Goal: Task Accomplishment & Management: Use online tool/utility

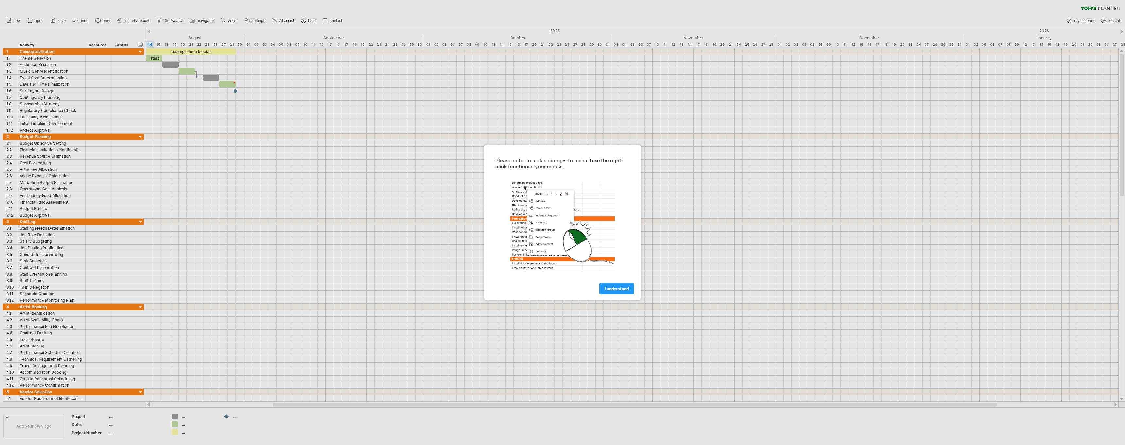
click at [615, 290] on span "I understand" at bounding box center [617, 288] width 24 height 5
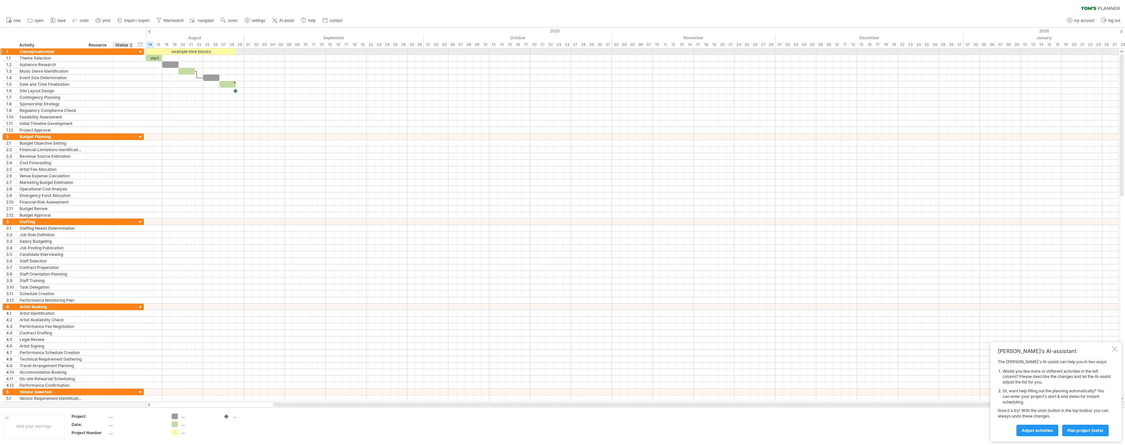
click at [140, 52] on div at bounding box center [140, 52] width 6 height 6
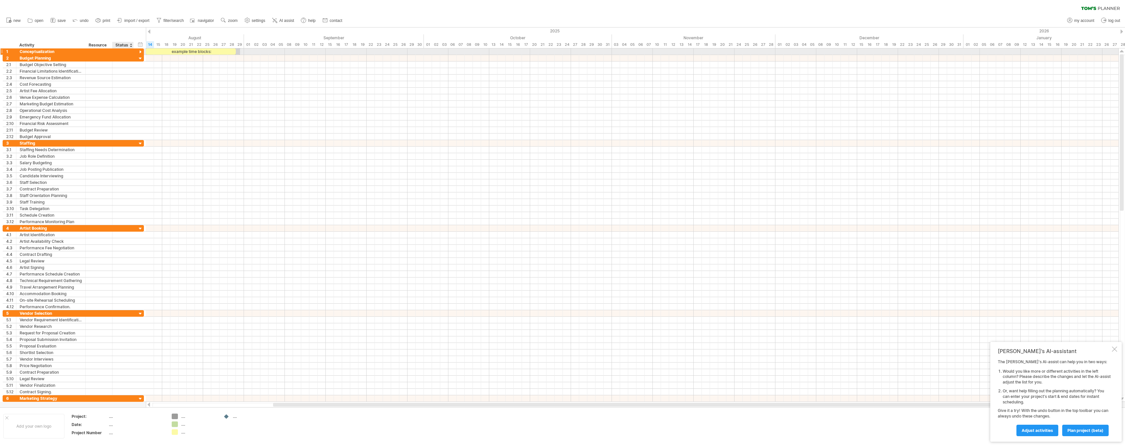
click at [143, 50] on div at bounding box center [140, 52] width 6 height 6
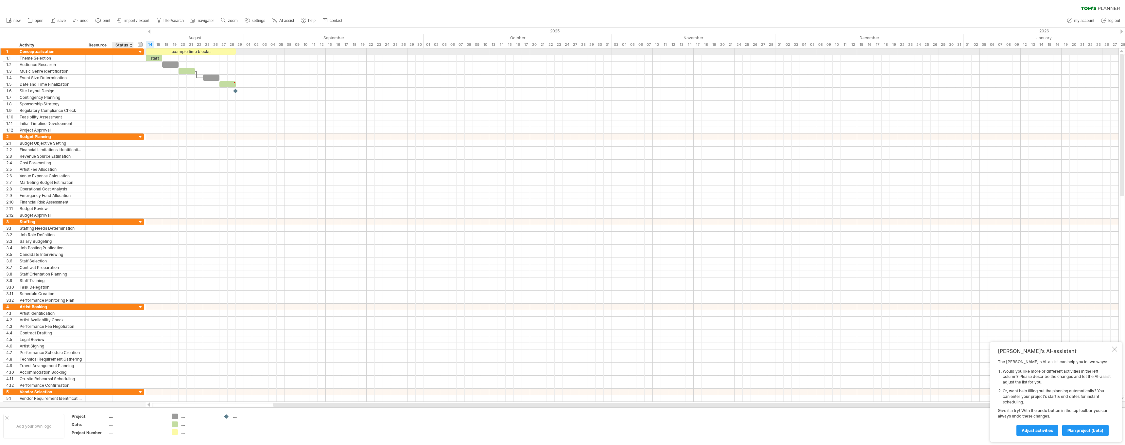
click at [143, 51] on div at bounding box center [140, 52] width 6 height 6
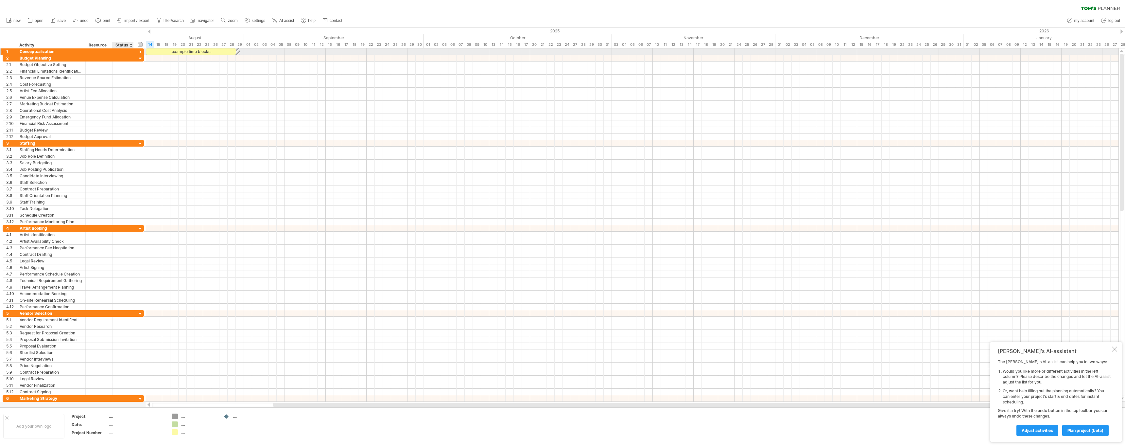
click at [143, 51] on div at bounding box center [140, 52] width 6 height 6
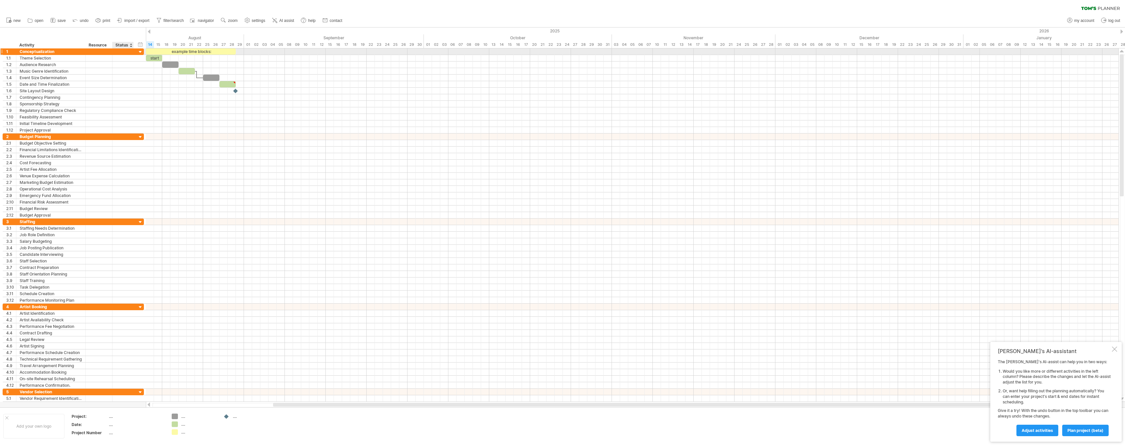
click at [141, 51] on div at bounding box center [140, 52] width 6 height 6
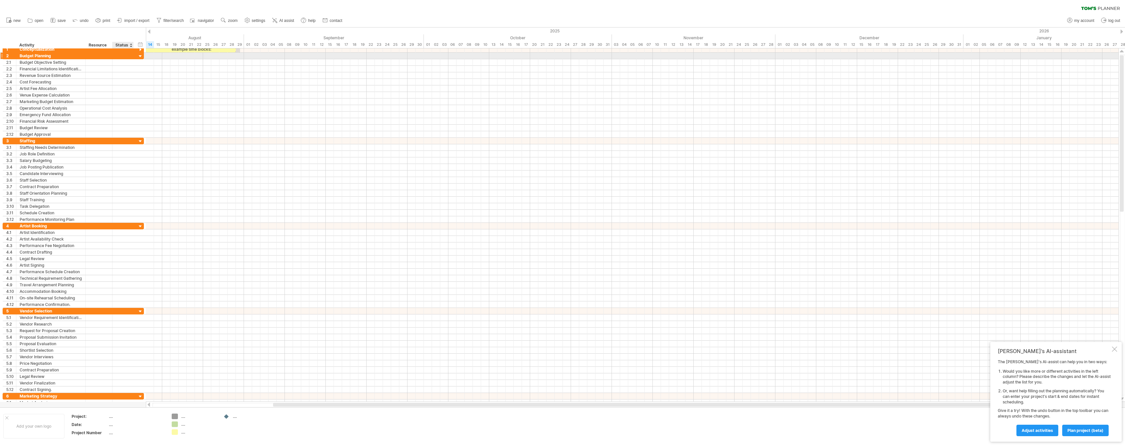
click at [137, 57] on div "**********" at bounding box center [73, 56] width 141 height 7
click at [141, 58] on div at bounding box center [140, 57] width 6 height 6
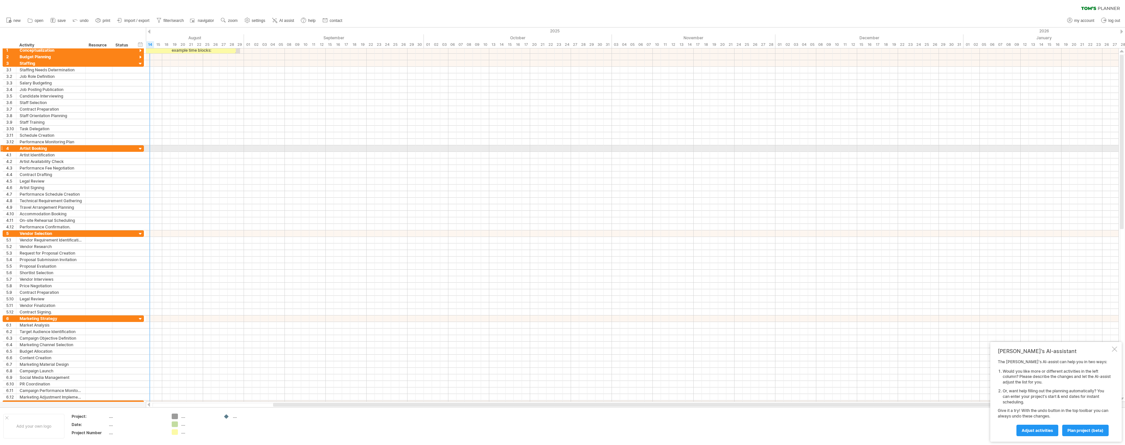
click at [141, 150] on div at bounding box center [140, 149] width 6 height 6
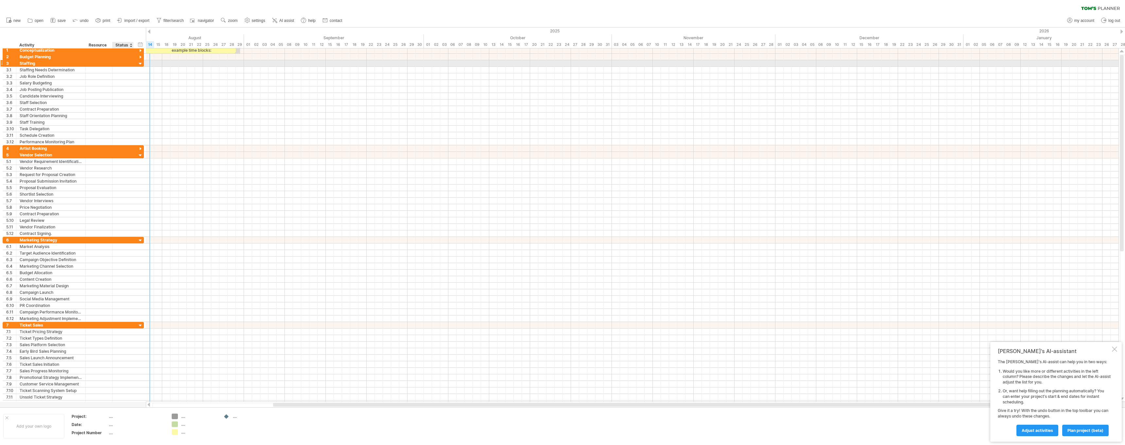
click at [140, 63] on div at bounding box center [140, 64] width 6 height 6
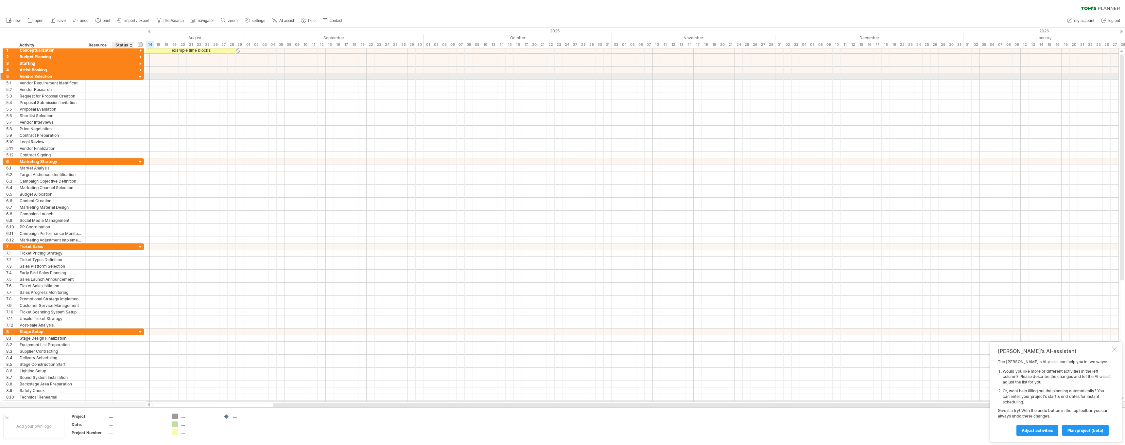
click at [141, 77] on div at bounding box center [140, 77] width 6 height 6
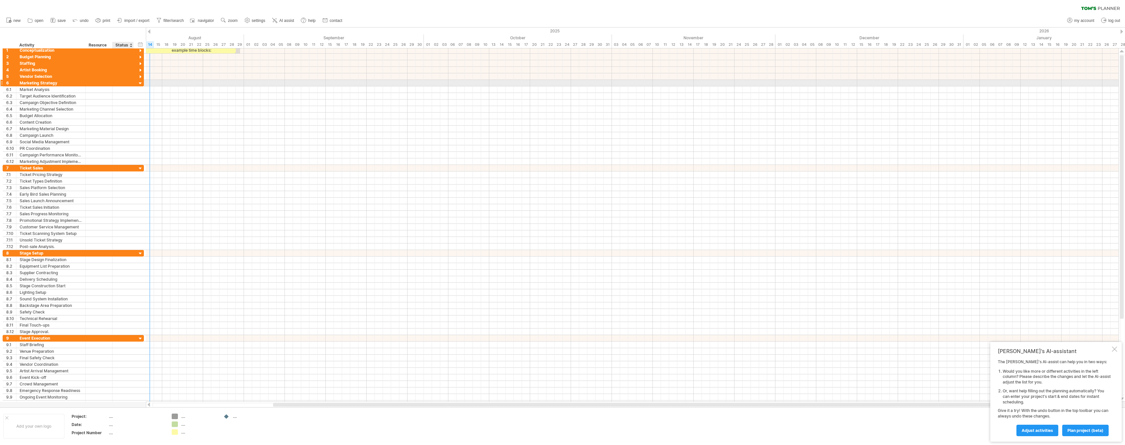
click at [140, 83] on div at bounding box center [140, 83] width 6 height 6
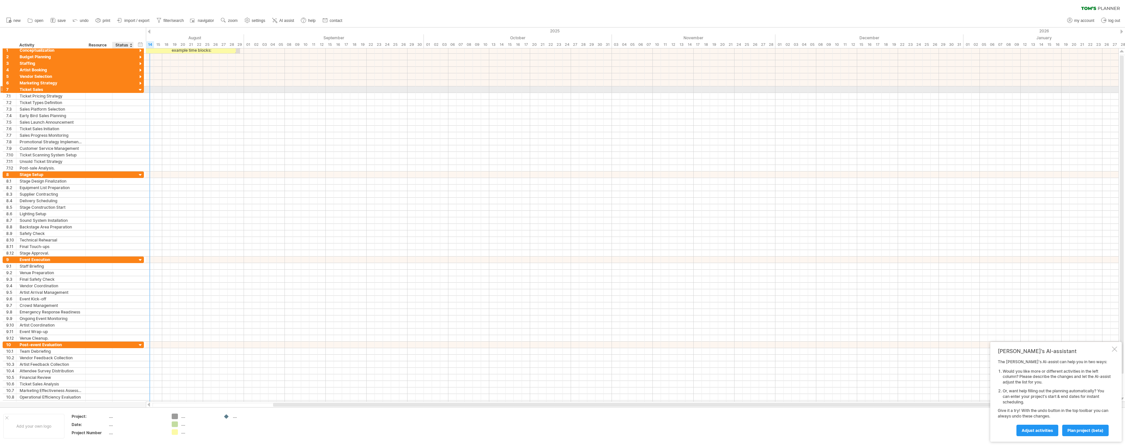
click at [140, 90] on div at bounding box center [140, 90] width 6 height 6
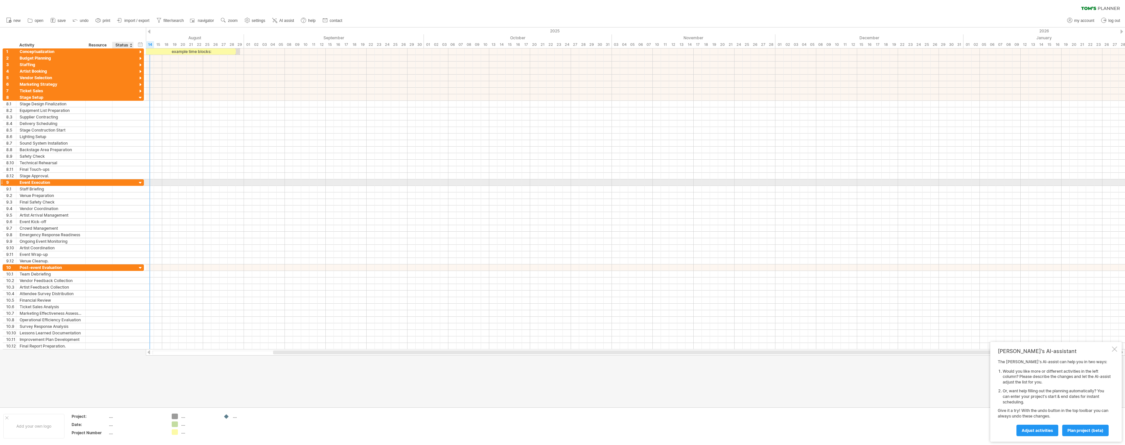
click at [141, 183] on div at bounding box center [140, 183] width 6 height 6
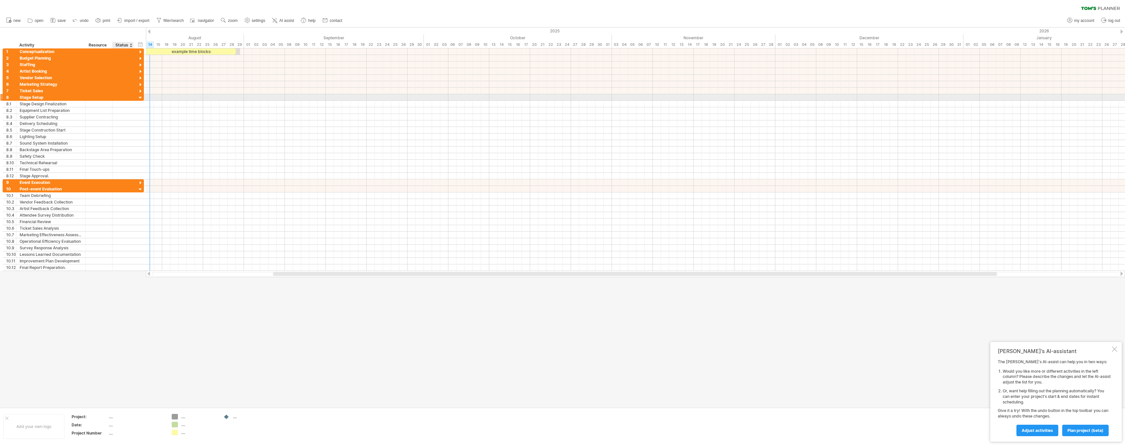
click at [140, 99] on div at bounding box center [140, 98] width 6 height 6
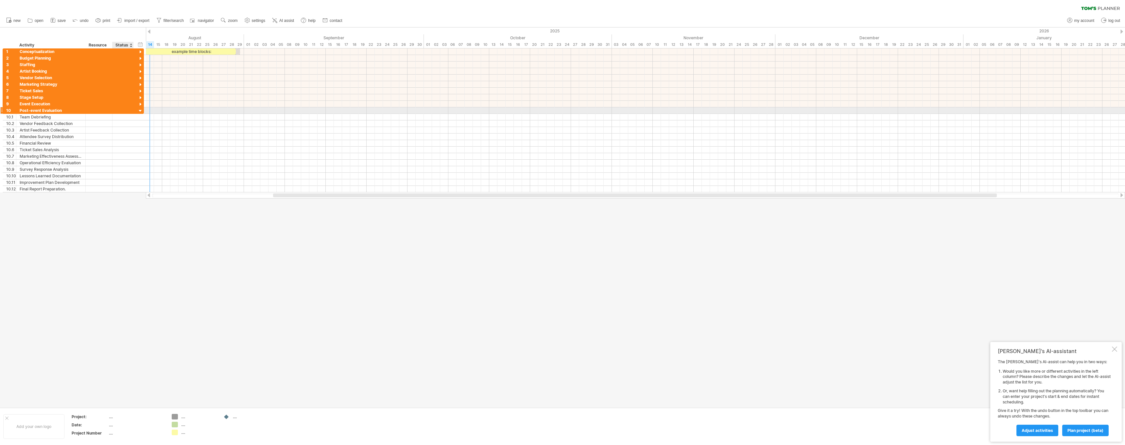
click at [139, 112] on div at bounding box center [140, 111] width 6 height 6
click at [10, 21] on icon at bounding box center [9, 21] width 1 height 1
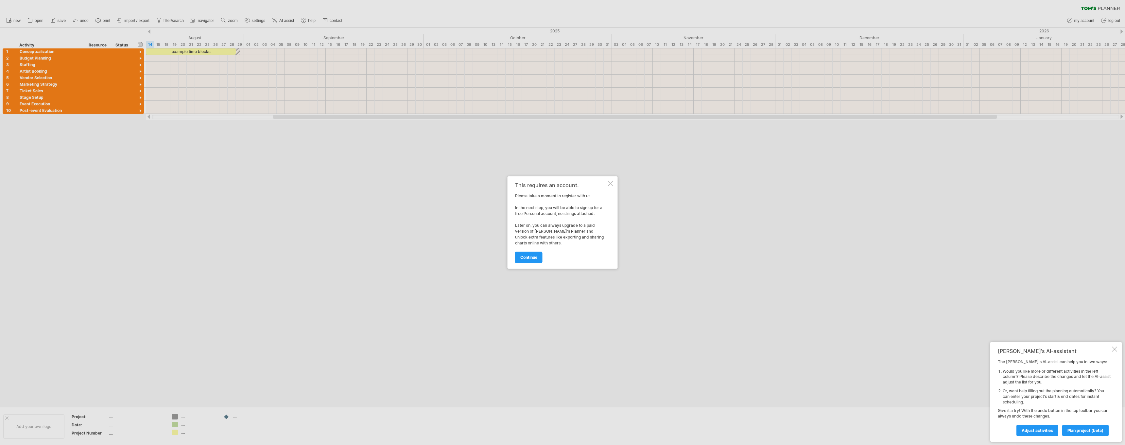
drag, startPoint x: 611, startPoint y: 184, endPoint x: 615, endPoint y: 183, distance: 4.4
click at [611, 185] on div at bounding box center [610, 183] width 5 height 5
